Goal: Task Accomplishment & Management: Use online tool/utility

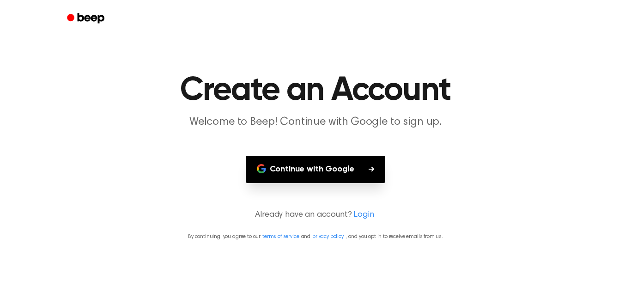
click at [297, 171] on button "Continue with Google" at bounding box center [316, 169] width 140 height 27
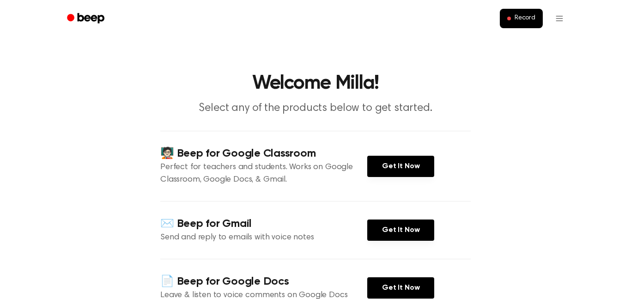
scroll to position [37, 0]
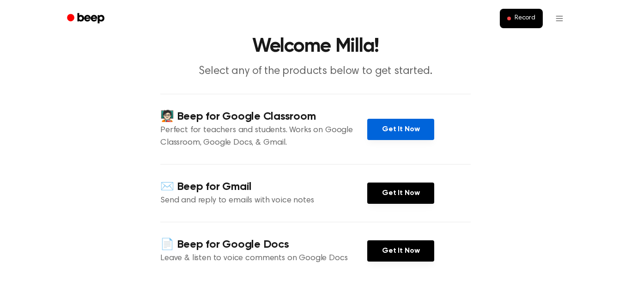
click at [400, 136] on link "Get It Now" at bounding box center [400, 129] width 67 height 21
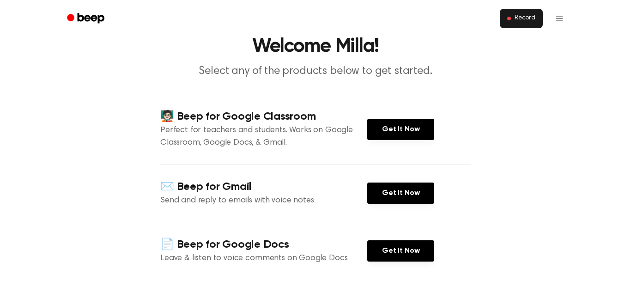
click at [523, 19] on span "Record" at bounding box center [525, 18] width 21 height 8
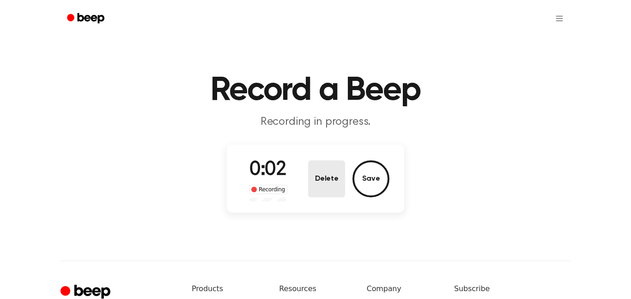
click at [322, 182] on button "Delete" at bounding box center [326, 178] width 37 height 37
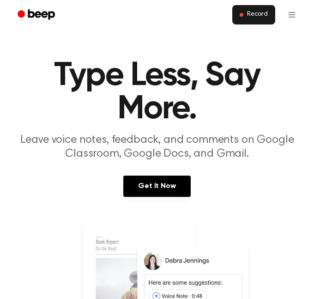
click at [241, 13] on span at bounding box center [242, 15] width 4 height 4
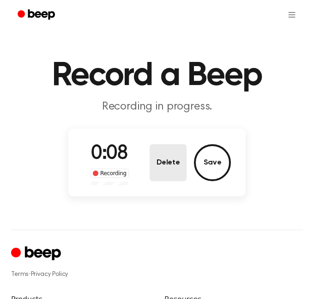
click at [173, 164] on button "Delete" at bounding box center [168, 162] width 37 height 37
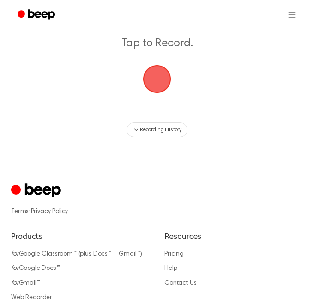
scroll to position [63, 0]
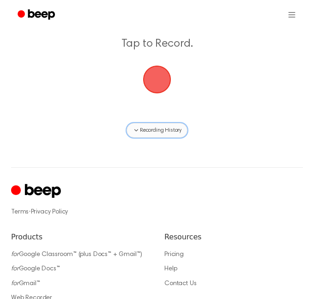
click at [151, 132] on span "Recording History" at bounding box center [161, 130] width 42 height 8
